Goal: Task Accomplishment & Management: Use online tool/utility

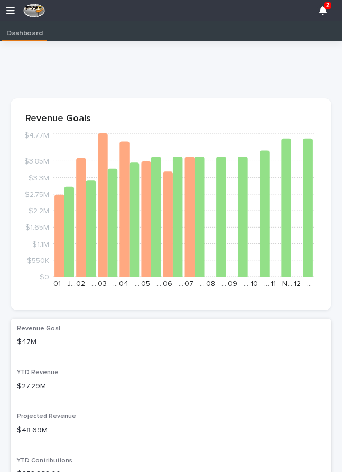
click at [15, 4] on div "2" at bounding box center [171, 10] width 342 height 21
click at [14, 7] on icon "button" at bounding box center [10, 11] width 8 height 10
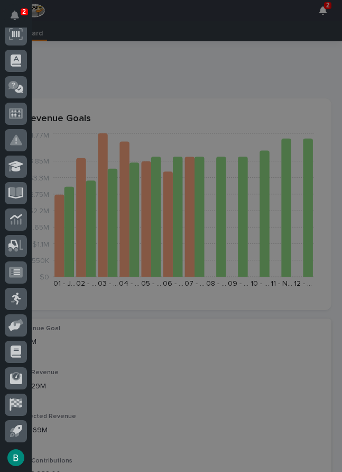
scroll to position [162, 0]
click at [17, 243] on icon at bounding box center [13, 245] width 10 height 10
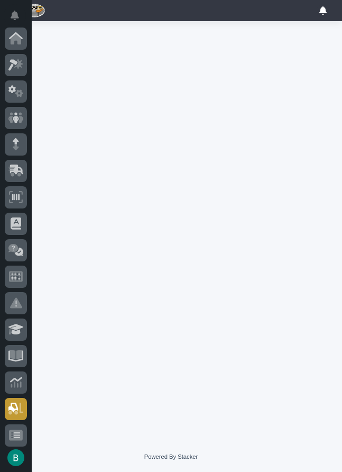
scroll to position [162, 0]
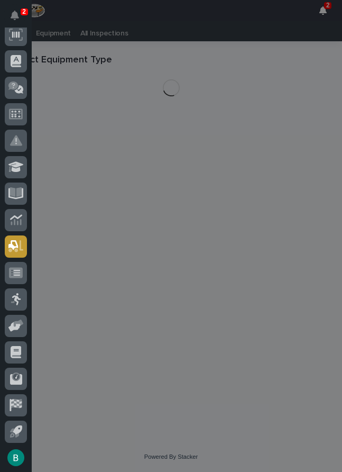
scroll to position [21, 0]
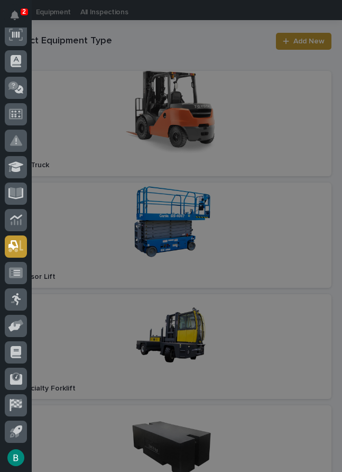
click at [286, 238] on div "2 My Settings Log Out" at bounding box center [171, 236] width 342 height 472
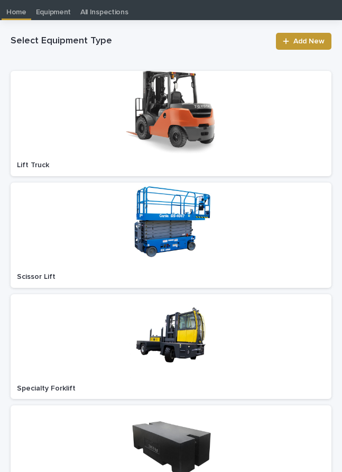
click at [266, 242] on div at bounding box center [171, 224] width 321 height 84
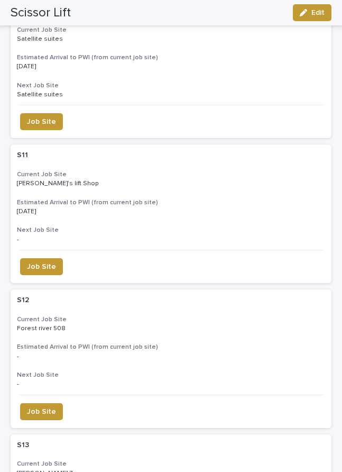
scroll to position [2534, 0]
click at [233, 342] on h3 "Estimated Arrival to PWI (from current job site)" at bounding box center [171, 346] width 308 height 8
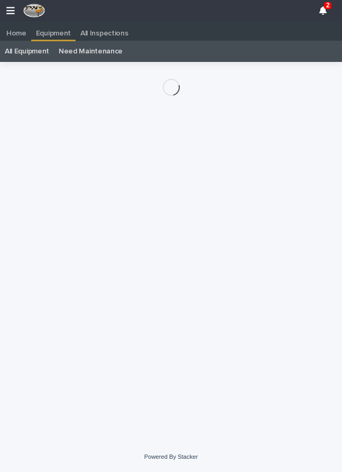
scroll to position [21, 0]
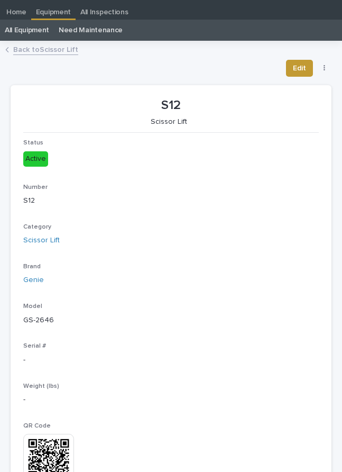
click at [324, 62] on div "Edit Job Site" at bounding box center [307, 68] width 50 height 17
click at [319, 66] on button "button" at bounding box center [324, 68] width 15 height 7
click at [294, 88] on button "Job Site" at bounding box center [292, 89] width 70 height 17
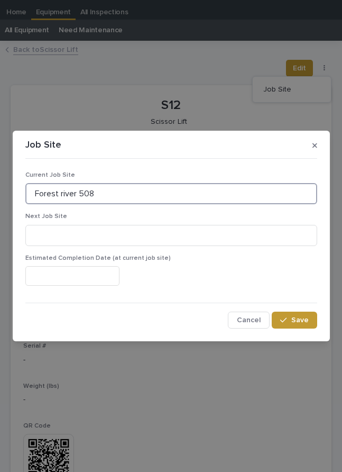
click at [249, 201] on input "Forest river 508" at bounding box center [171, 193] width 292 height 21
type input "F"
type input "P"
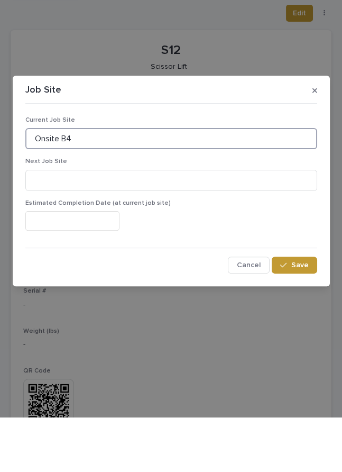
type input "Onsite B4"
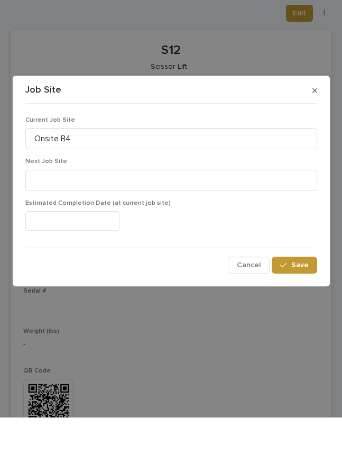
click at [302, 316] on span "Save" at bounding box center [299, 319] width 17 height 7
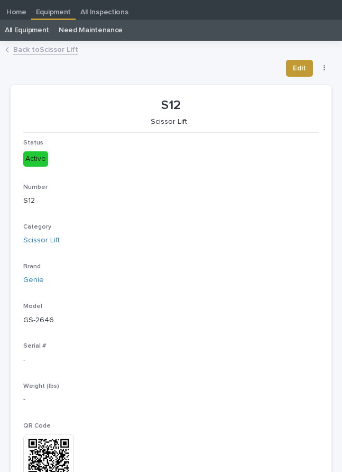
click at [47, 48] on link "Back to Scissor Lift" at bounding box center [45, 49] width 65 height 12
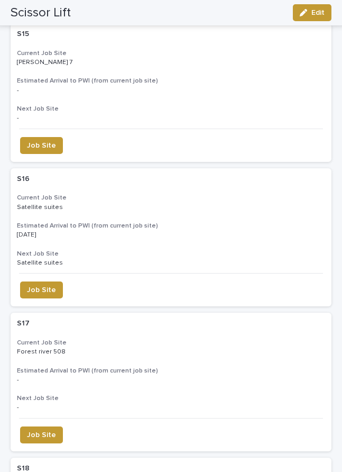
scroll to position [3234, 0]
click at [58, 345] on p "Forest river 508" at bounding box center [42, 350] width 51 height 10
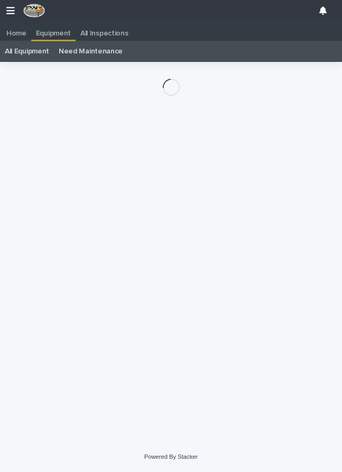
scroll to position [21, 0]
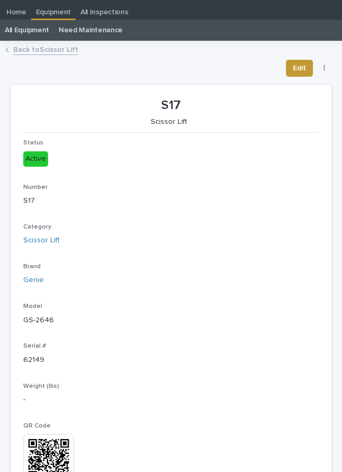
click at [333, 57] on div "**********" at bounding box center [171, 426] width 332 height 759
click at [332, 62] on div "**********" at bounding box center [171, 426] width 332 height 759
click at [331, 65] on button "button" at bounding box center [324, 68] width 15 height 7
click at [280, 87] on span "Job Site" at bounding box center [277, 89] width 28 height 11
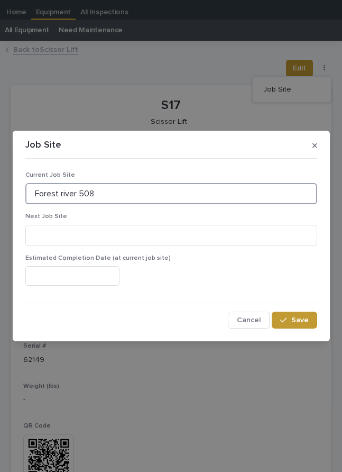
click at [252, 191] on input "Forest river 508" at bounding box center [171, 193] width 292 height 21
type input "F"
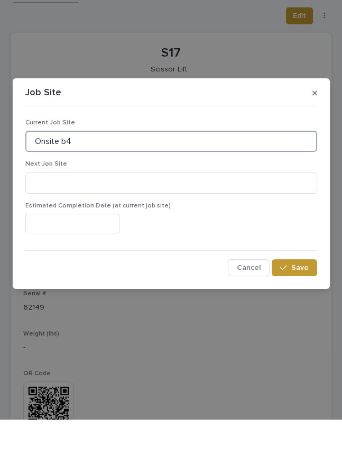
type input "Onsite b4"
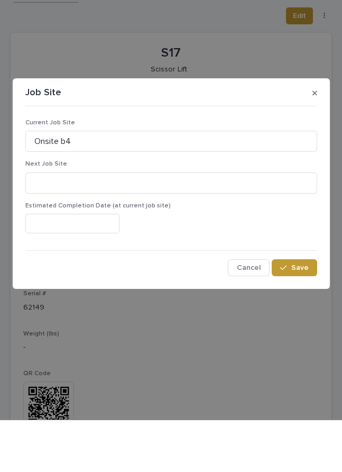
click at [300, 316] on span "Save" at bounding box center [299, 319] width 17 height 7
